Goal: Task Accomplishment & Management: Use online tool/utility

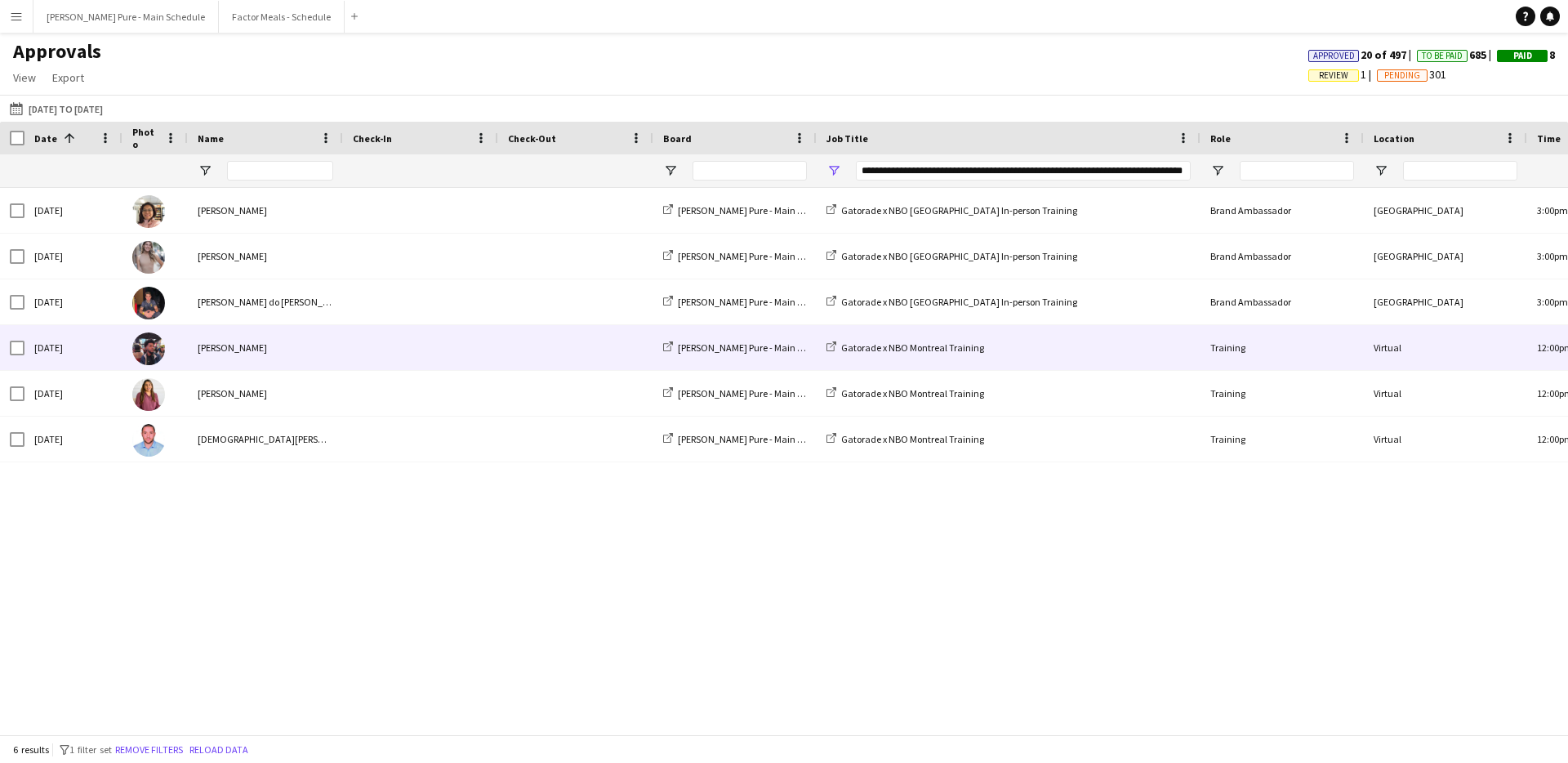
scroll to position [0, 168]
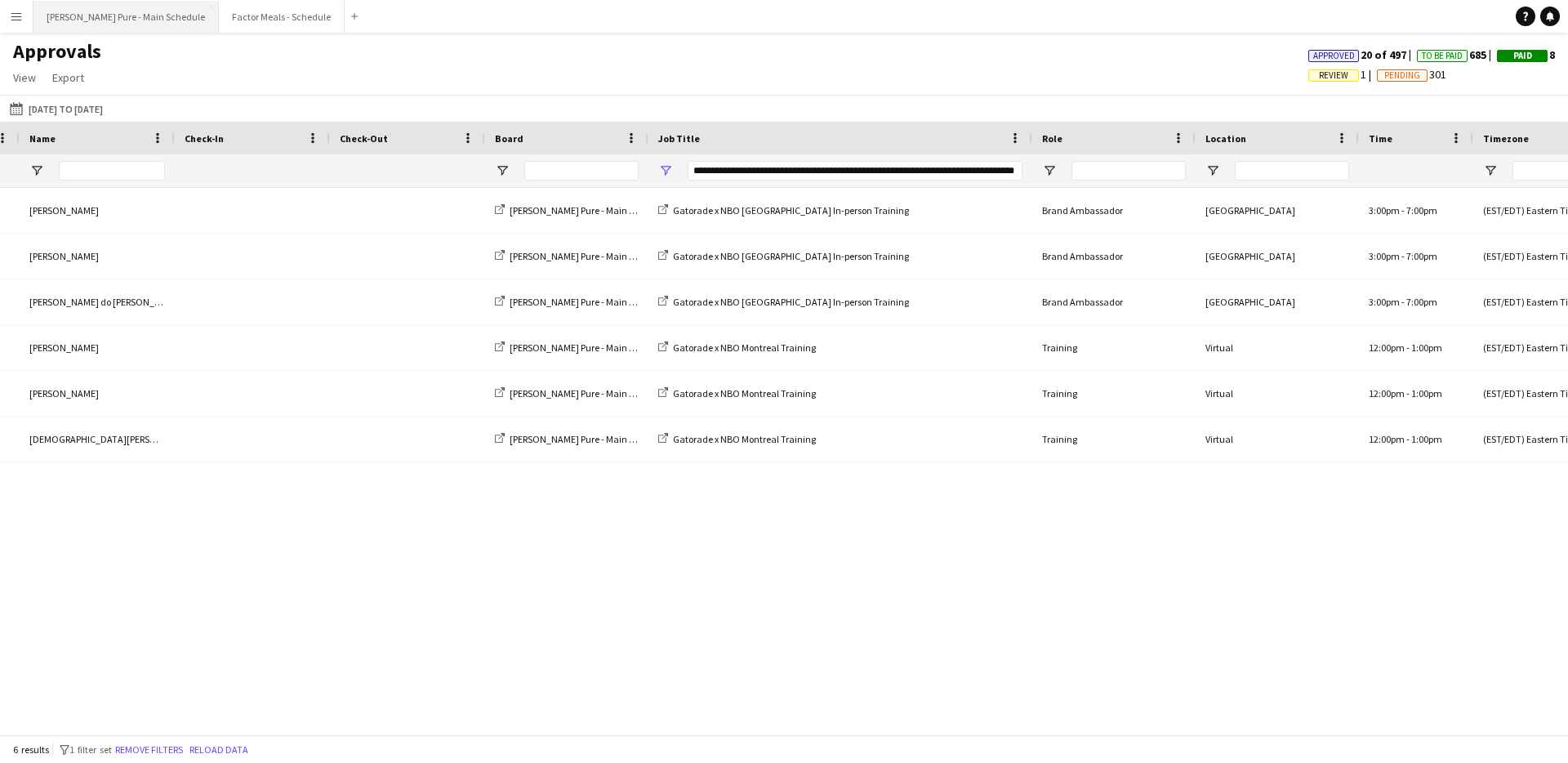
click at [79, 3] on button "Simon Pure - Main Schedule Close" at bounding box center [126, 17] width 185 height 32
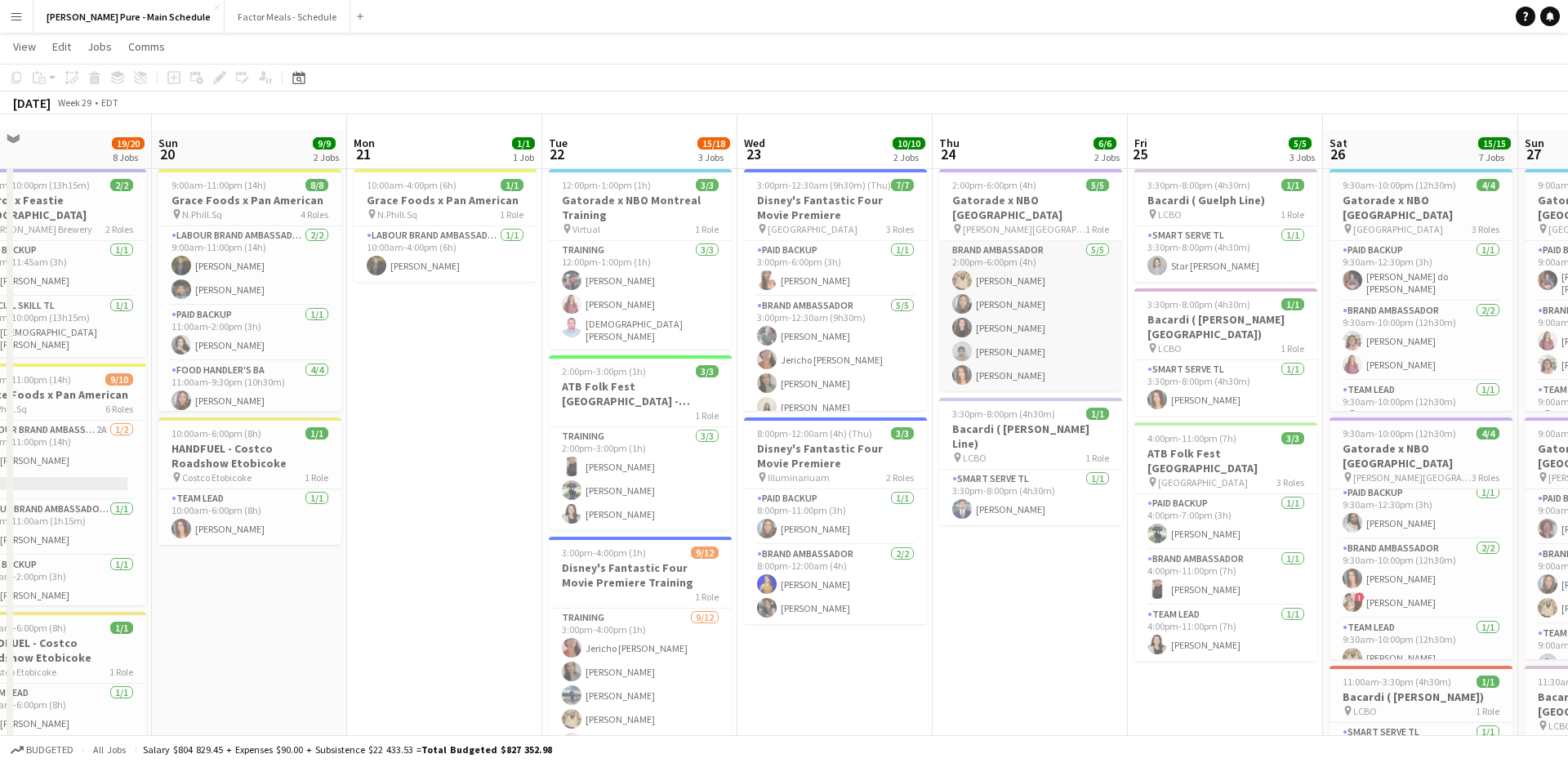
scroll to position [10, 0]
